Goal: Task Accomplishment & Management: Use online tool/utility

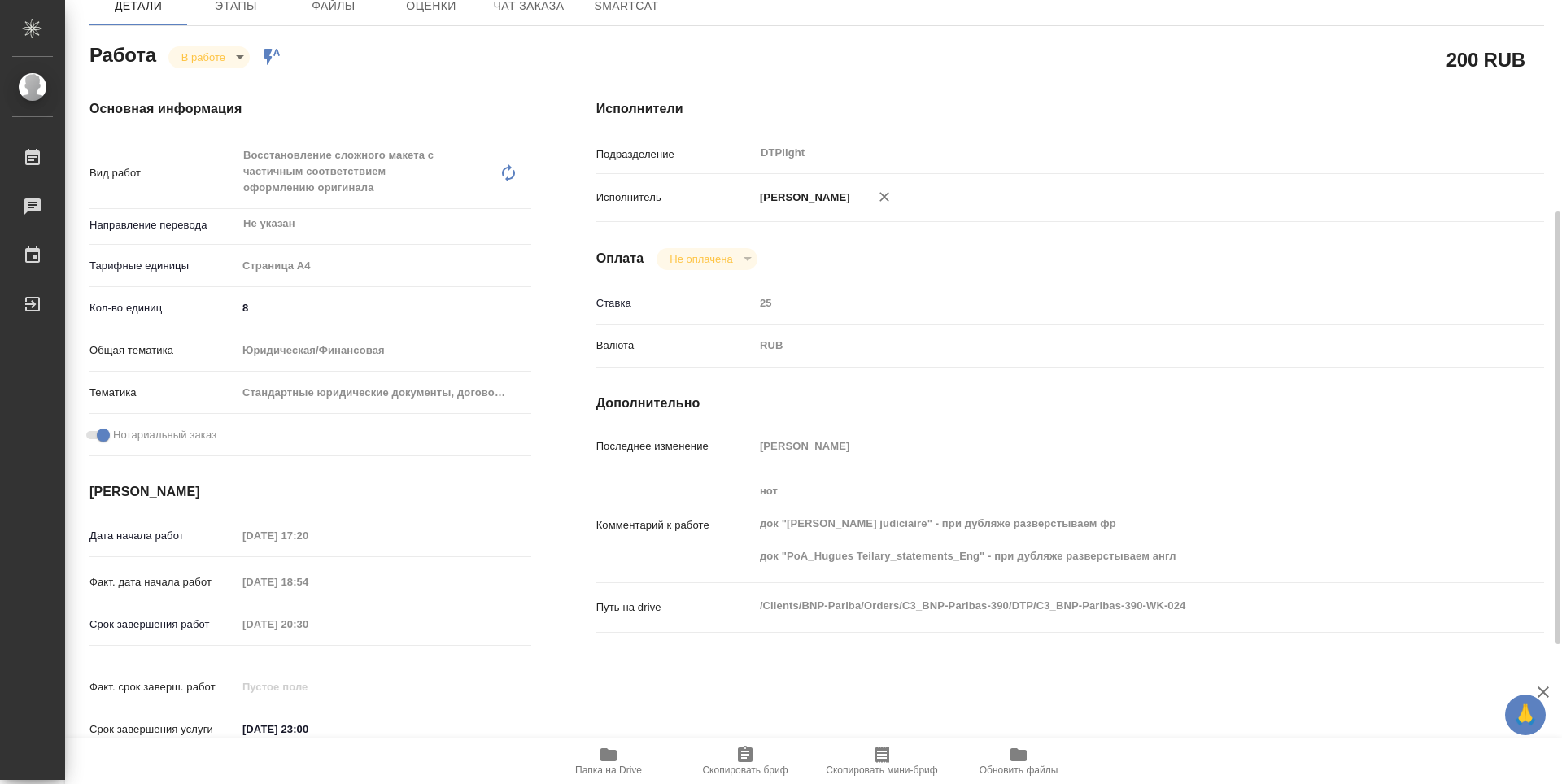
scroll to position [74, 0]
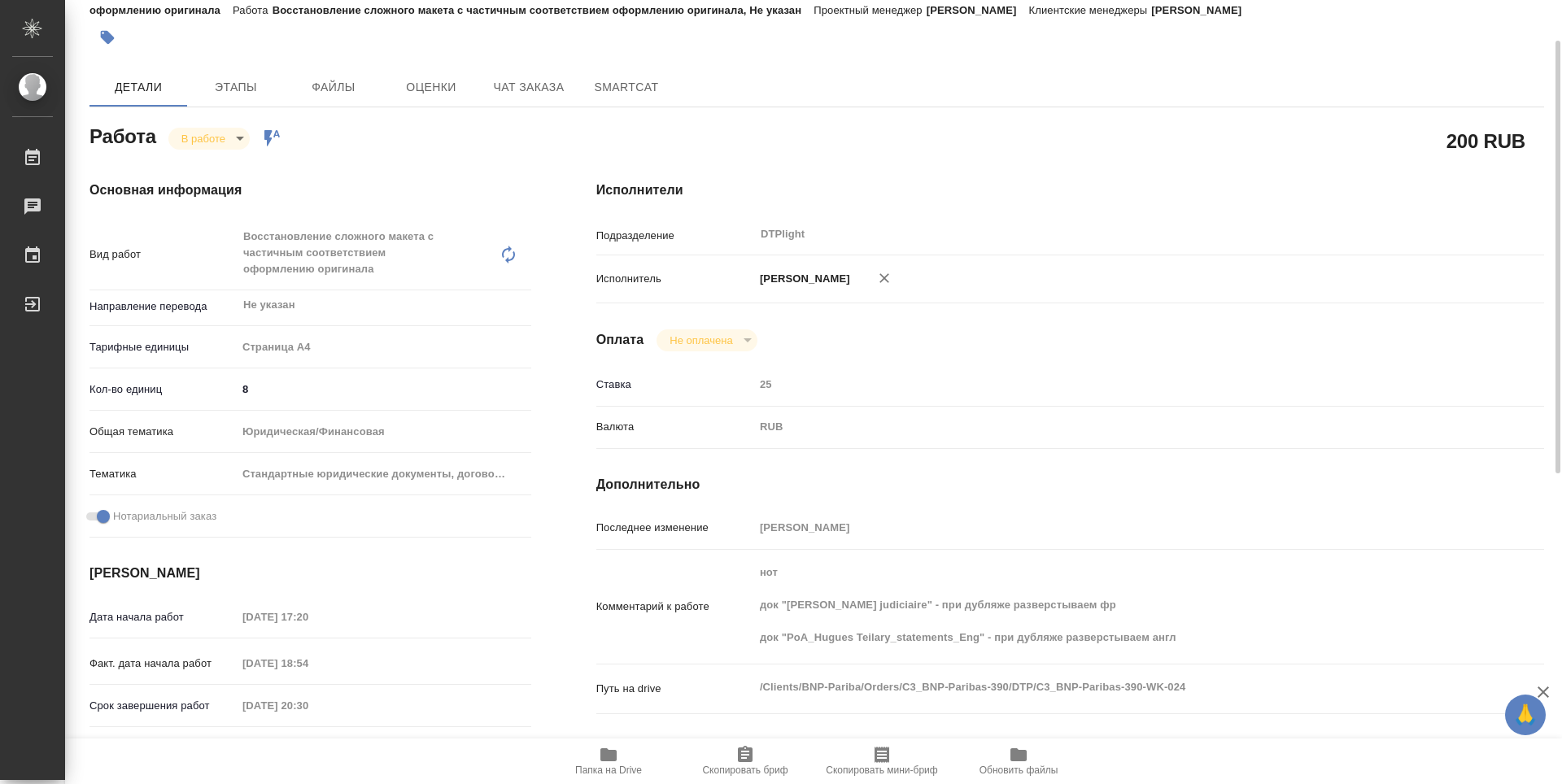
click at [235, 148] on body "🙏 .cls-1 fill:#fff; AWATERA Zubakova Viktoriya Работы 0 Чаты График Выйти C3_BN…" at bounding box center [781, 392] width 1562 height 784
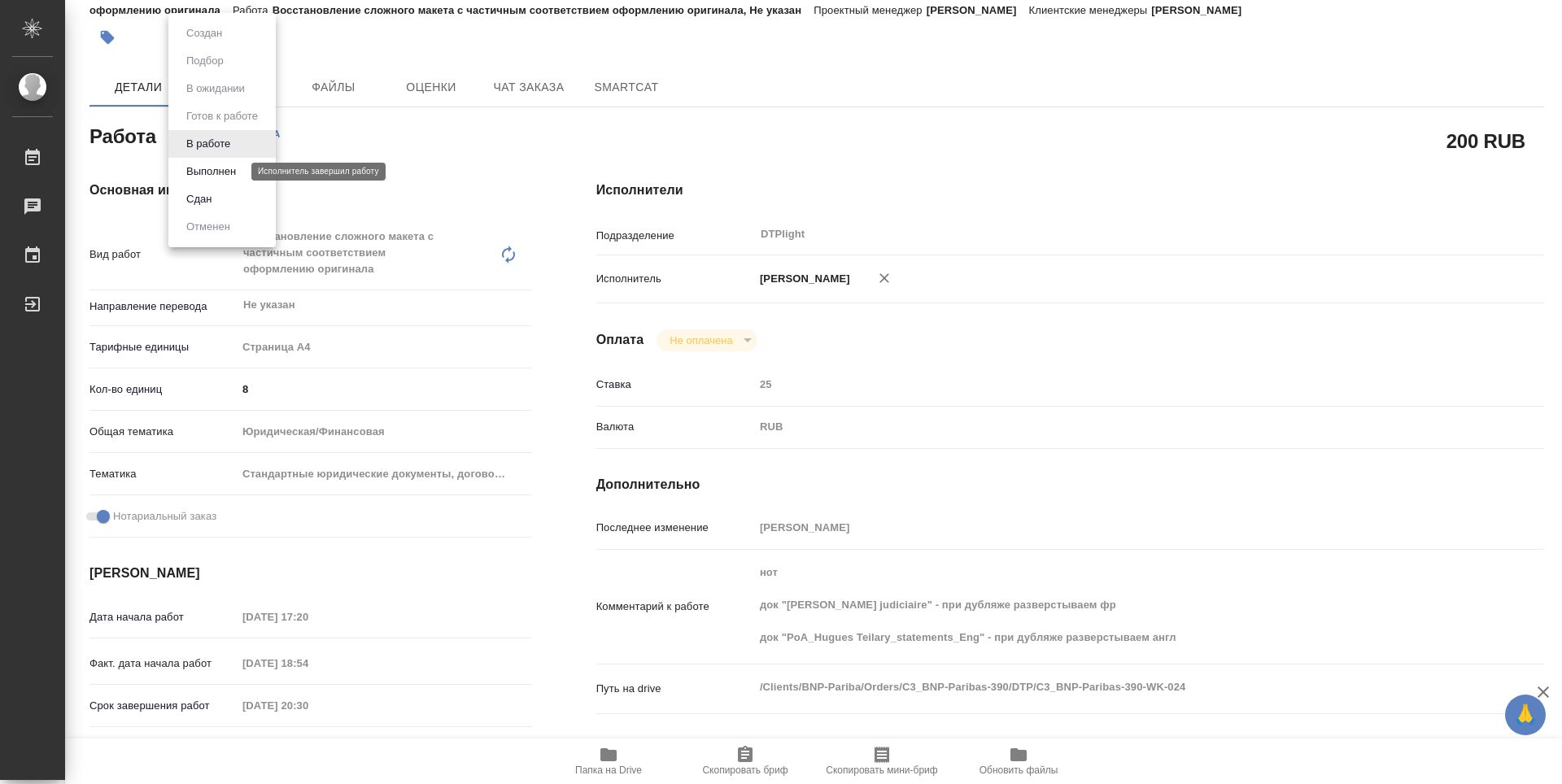
click at [226, 178] on button "Выполнен" at bounding box center [211, 171] width 60 height 18
type textarea "x"
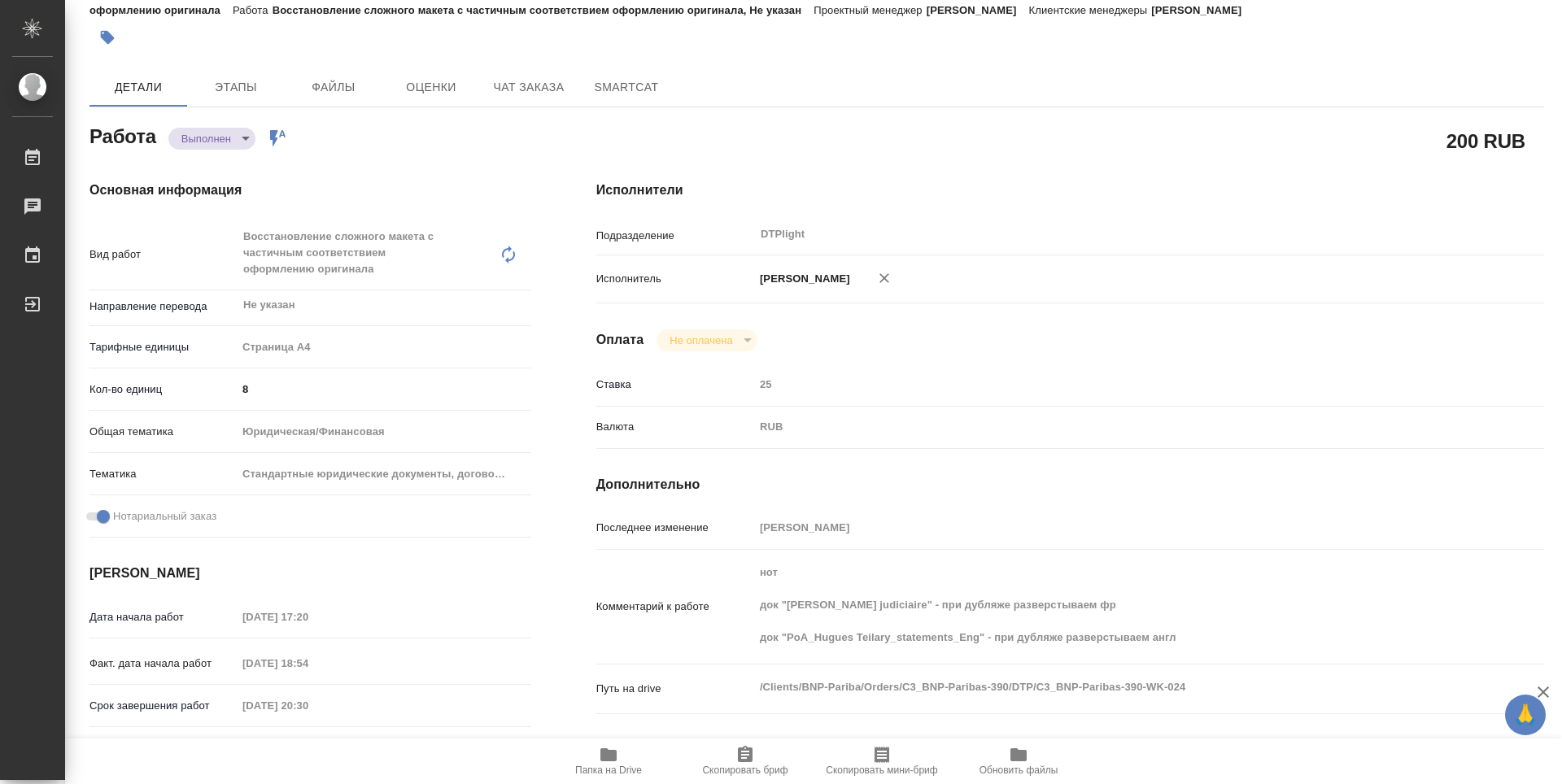
type textarea "x"
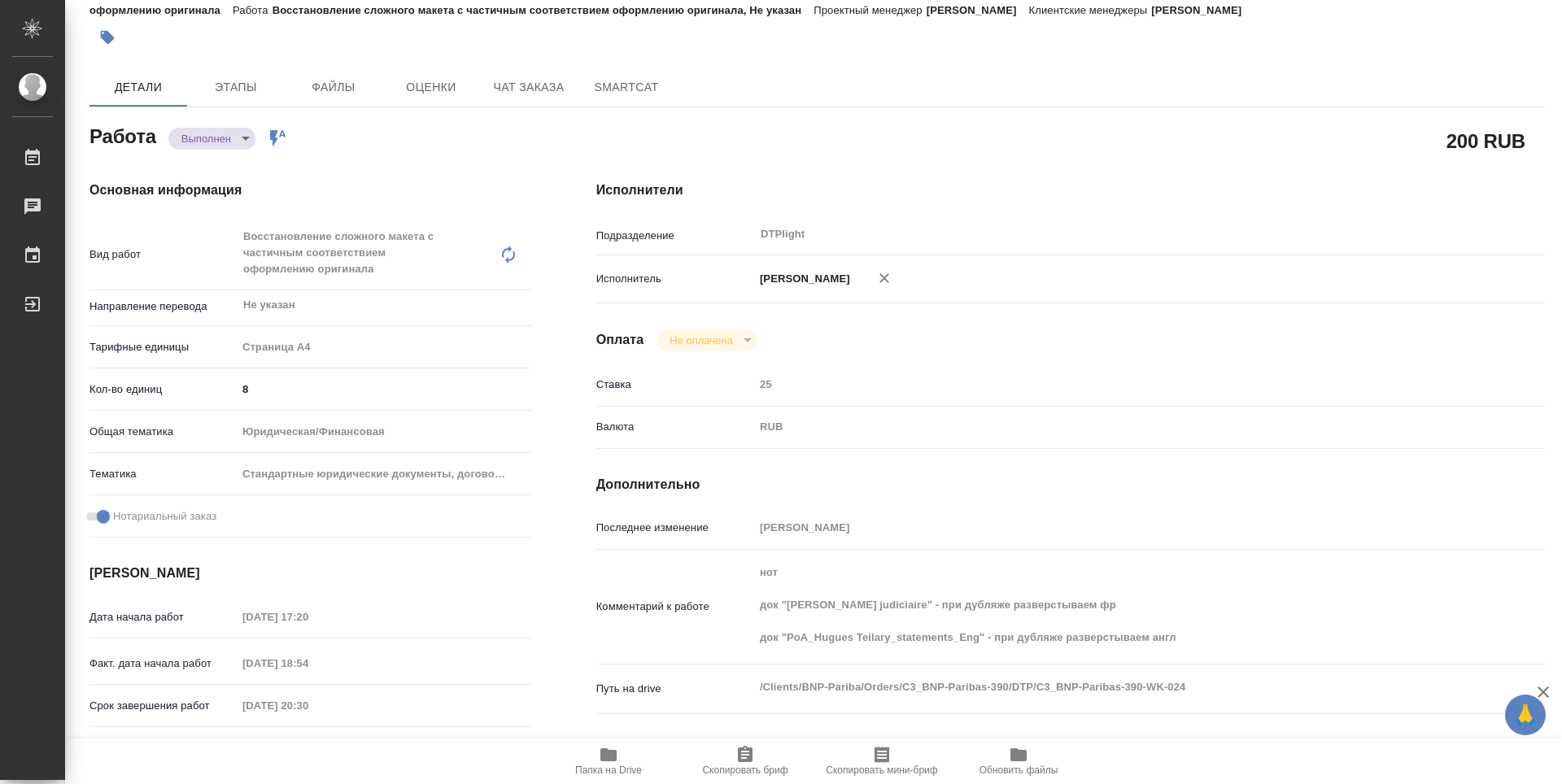
type textarea "x"
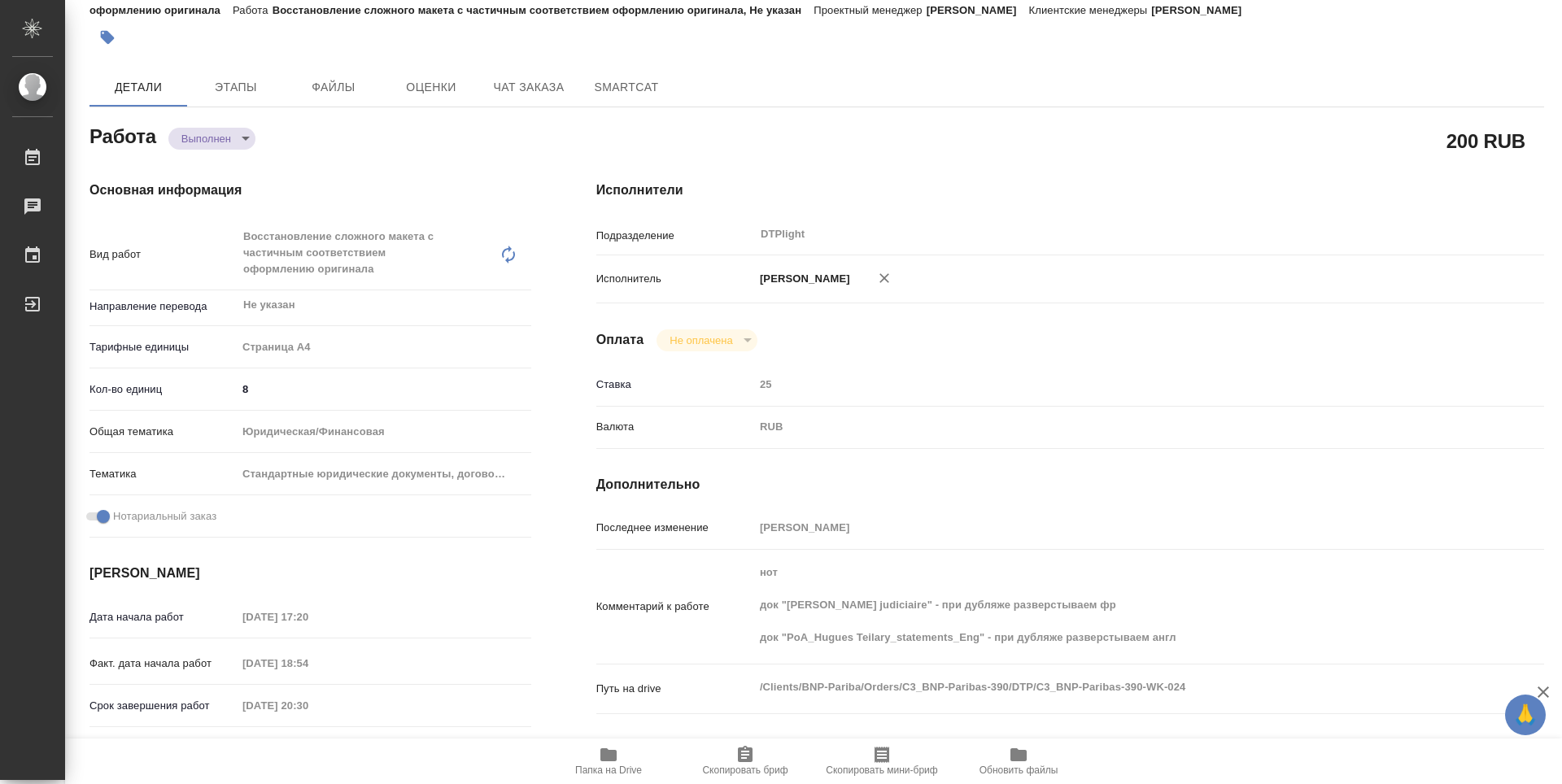
type textarea "x"
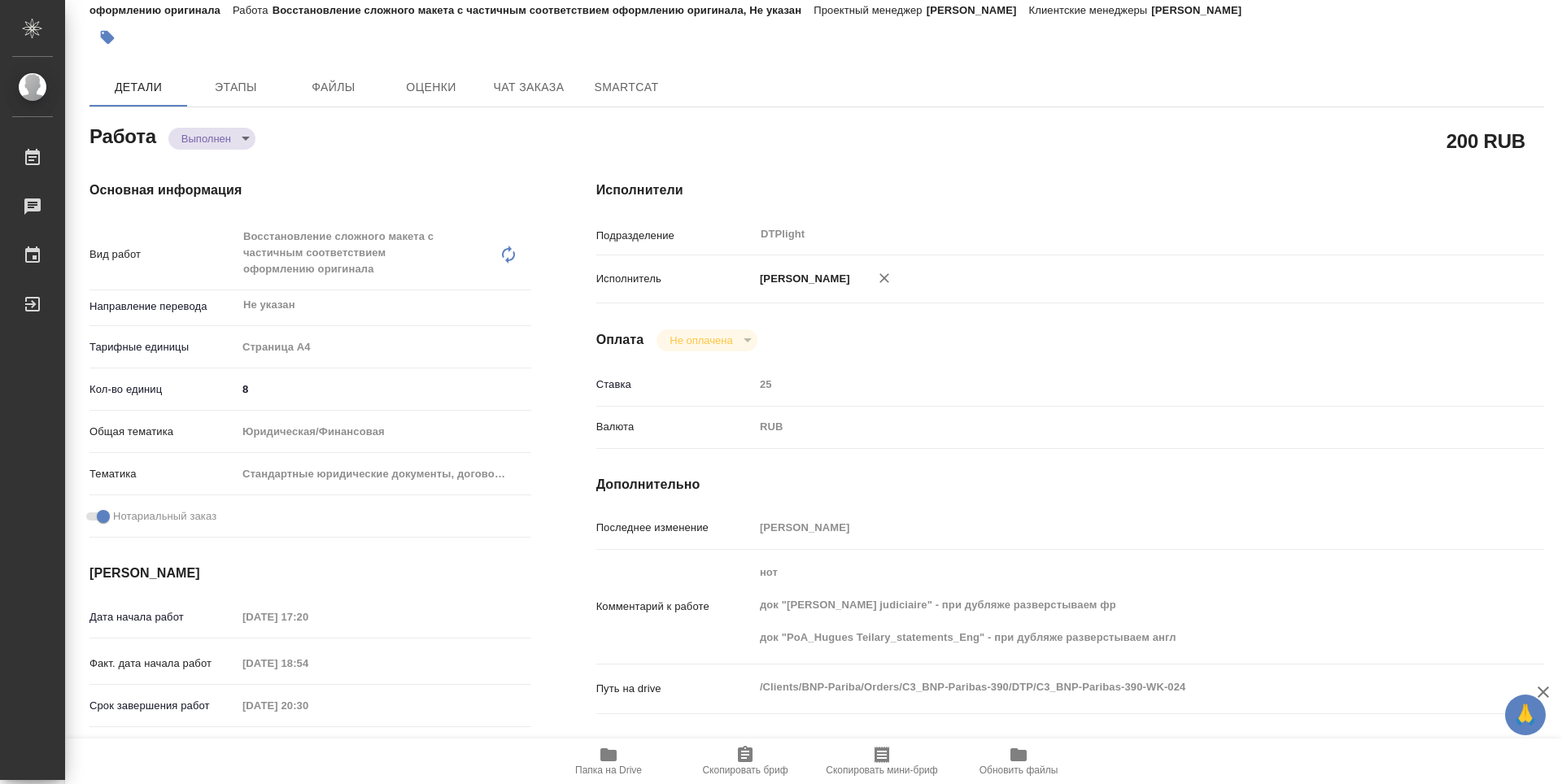
type textarea "x"
click at [915, 124] on div "200 RUB" at bounding box center [1070, 141] width 948 height 40
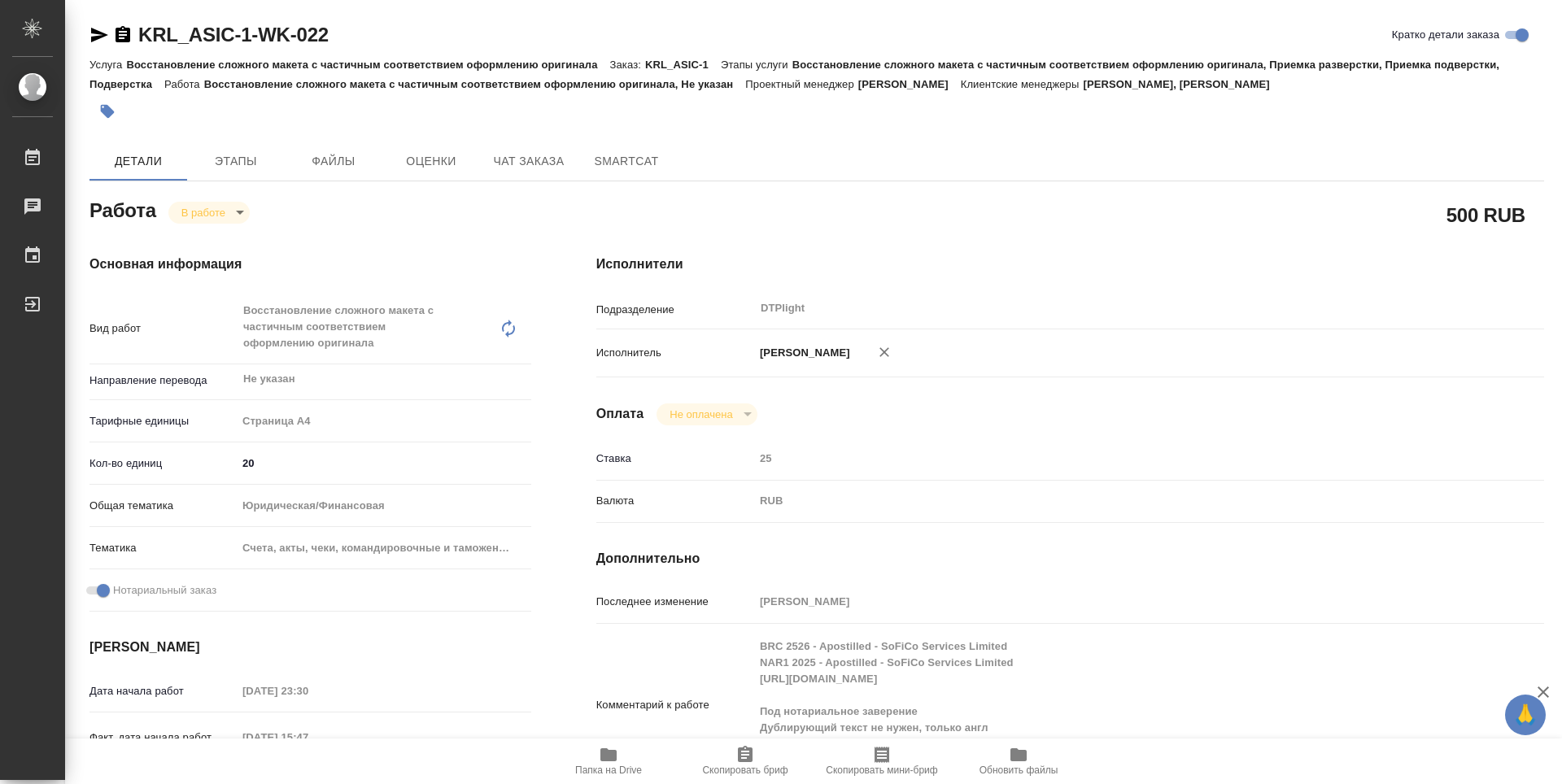
type textarea "x"
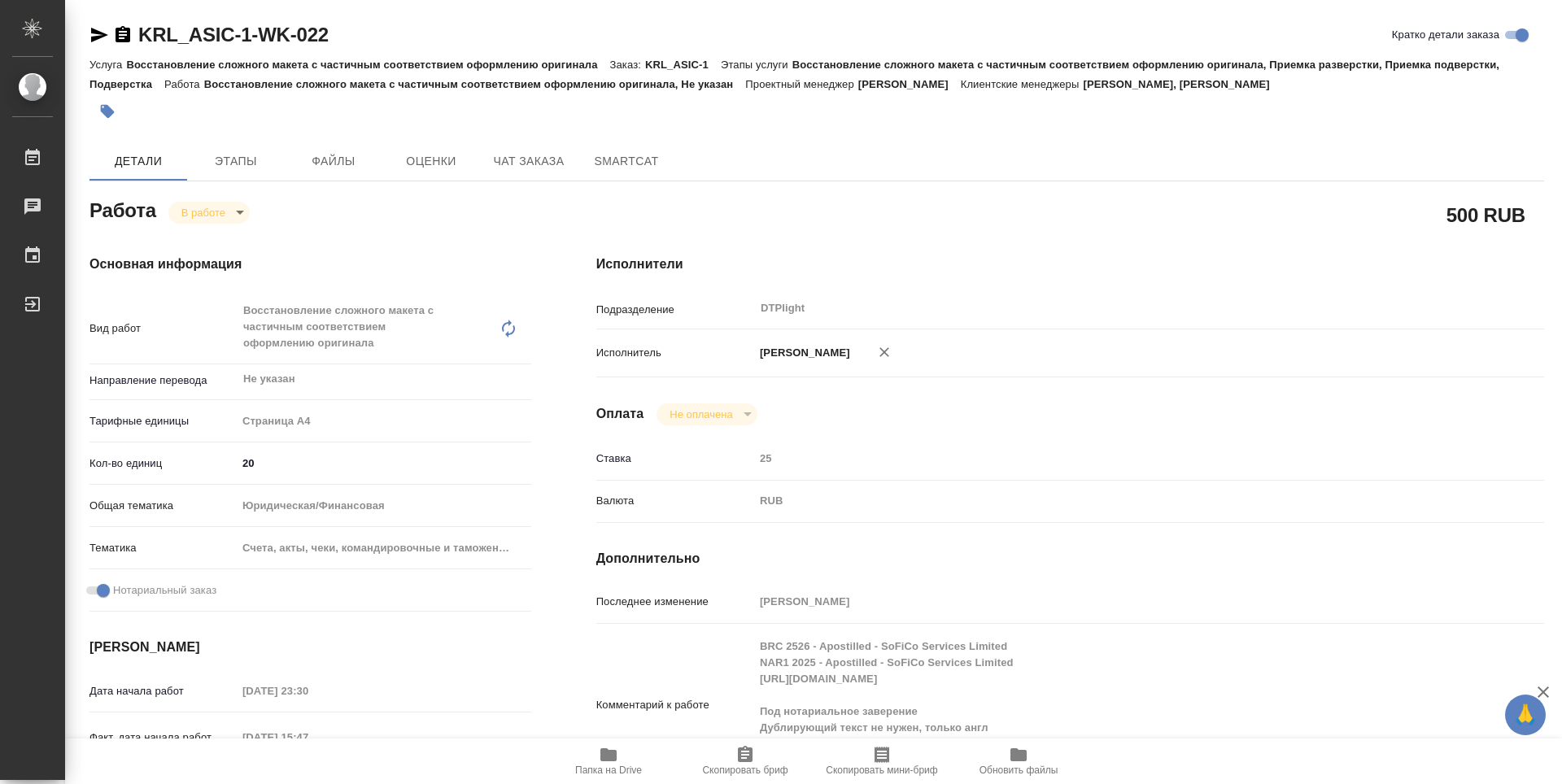
type textarea "x"
